Goal: Transaction & Acquisition: Subscribe to service/newsletter

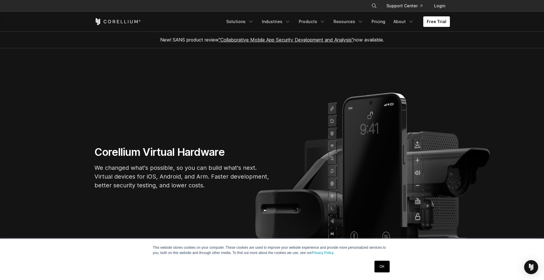
click at [428, 20] on link "Free Trial" at bounding box center [436, 21] width 27 height 11
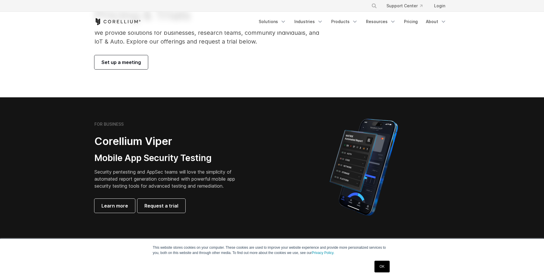
scroll to position [117, 0]
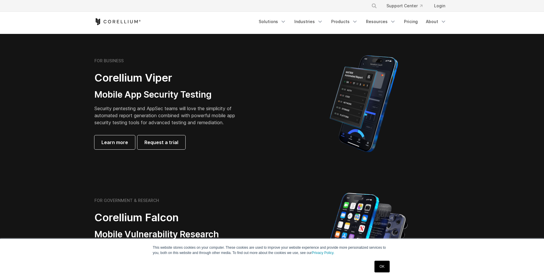
click at [377, 266] on link "OK" at bounding box center [381, 267] width 15 height 12
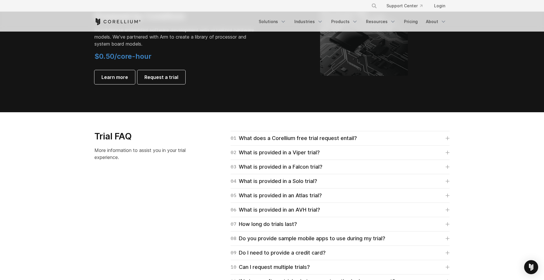
scroll to position [760, 0]
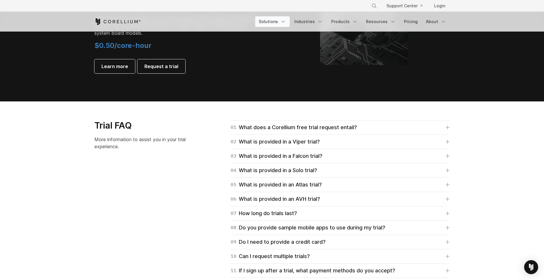
click at [274, 21] on link "Solutions" at bounding box center [272, 21] width 34 height 11
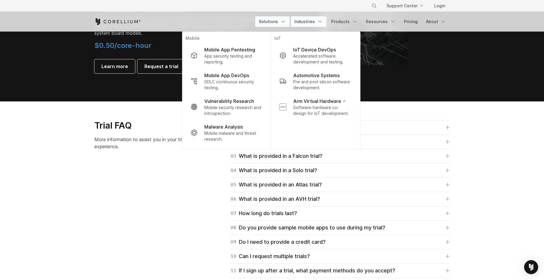
click at [304, 21] on link "Industries" at bounding box center [309, 21] width 36 height 11
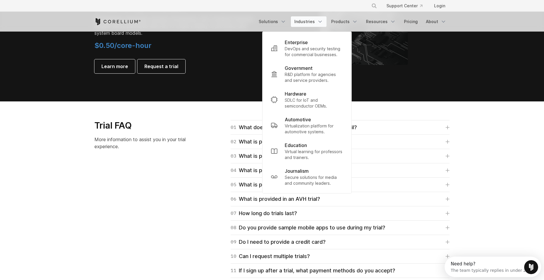
scroll to position [0, 0]
